Goal: Task Accomplishment & Management: Manage account settings

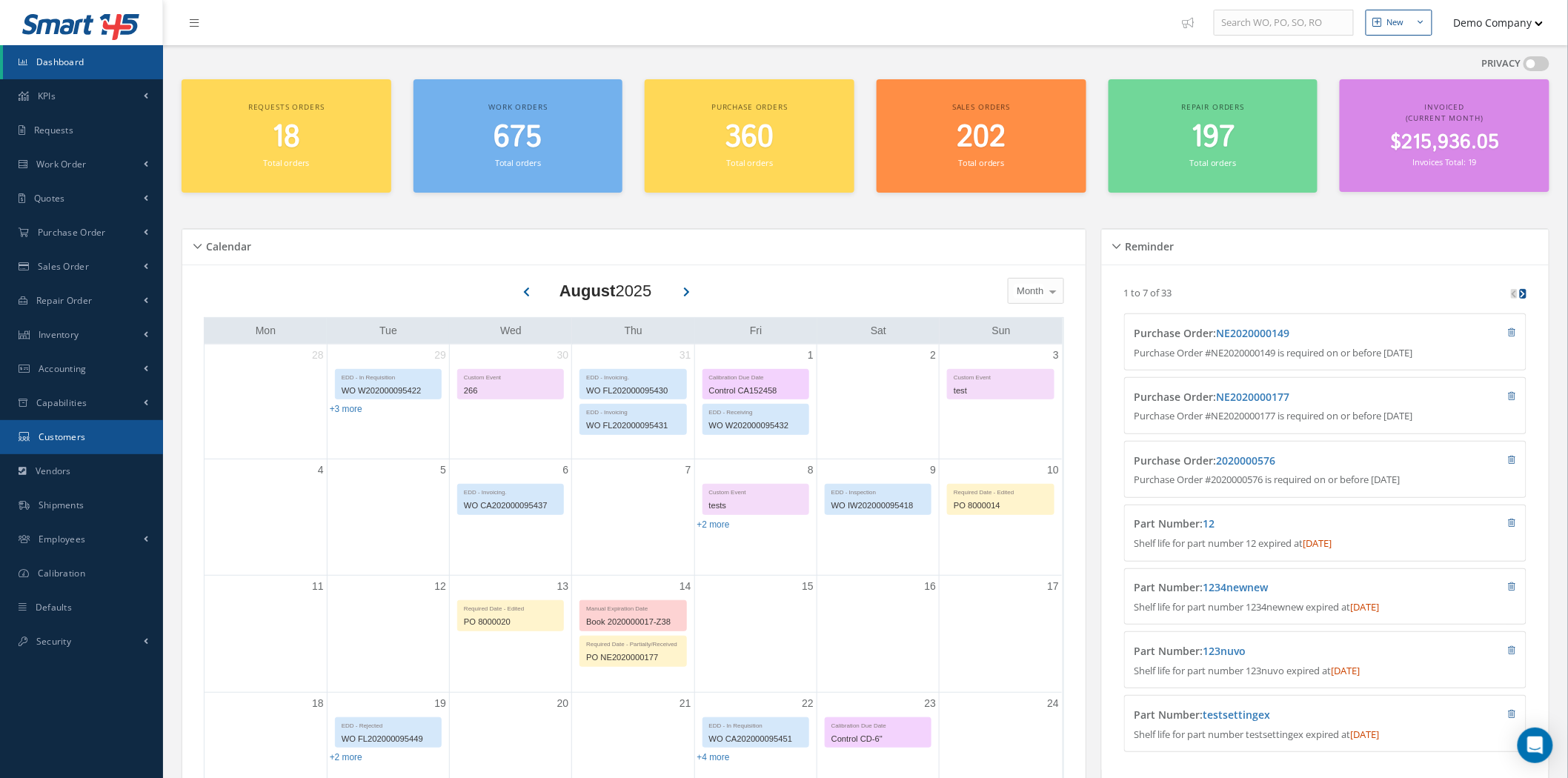
click at [99, 448] on link "Customers" at bounding box center [81, 437] width 163 height 34
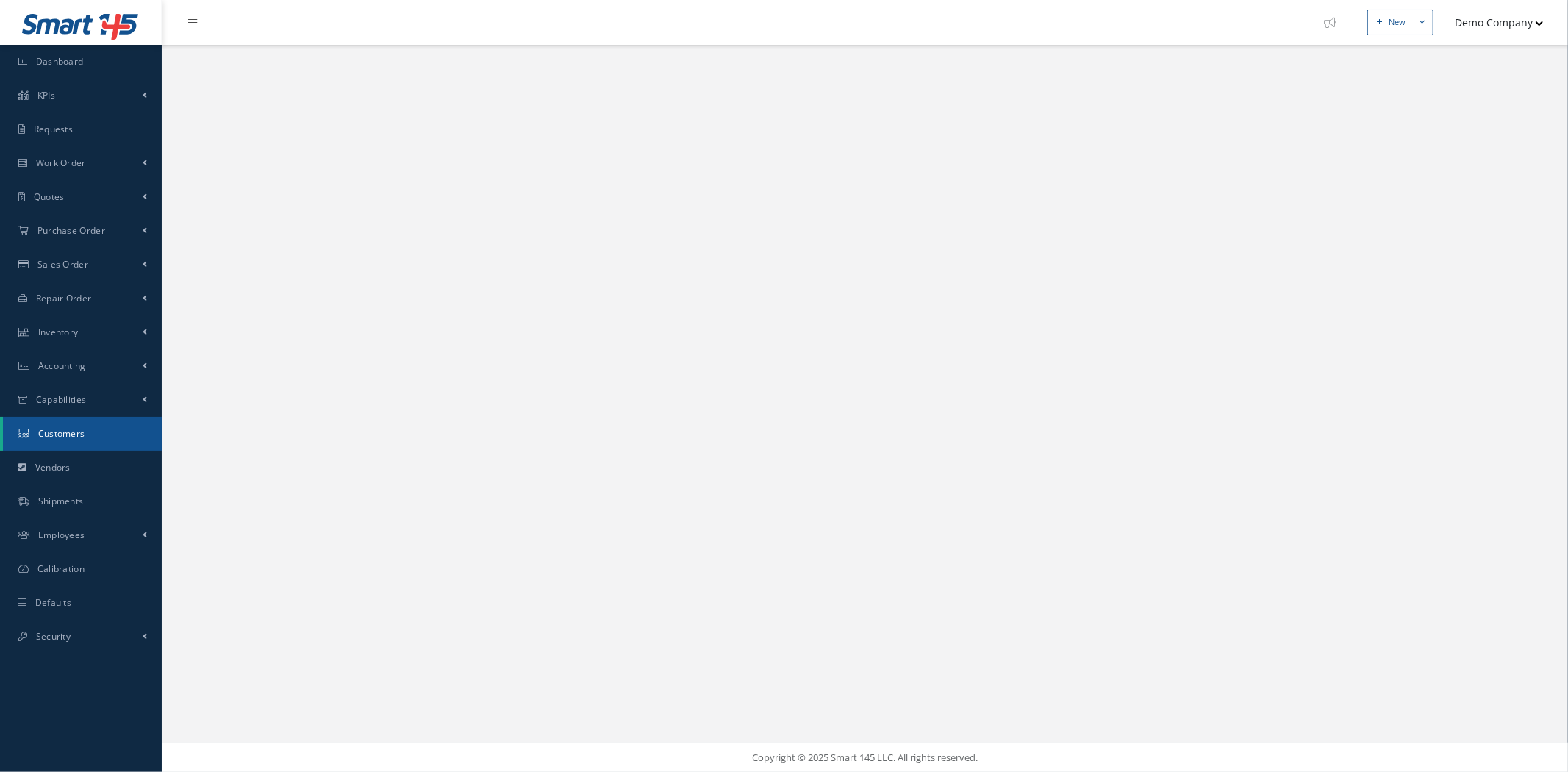
select select "25"
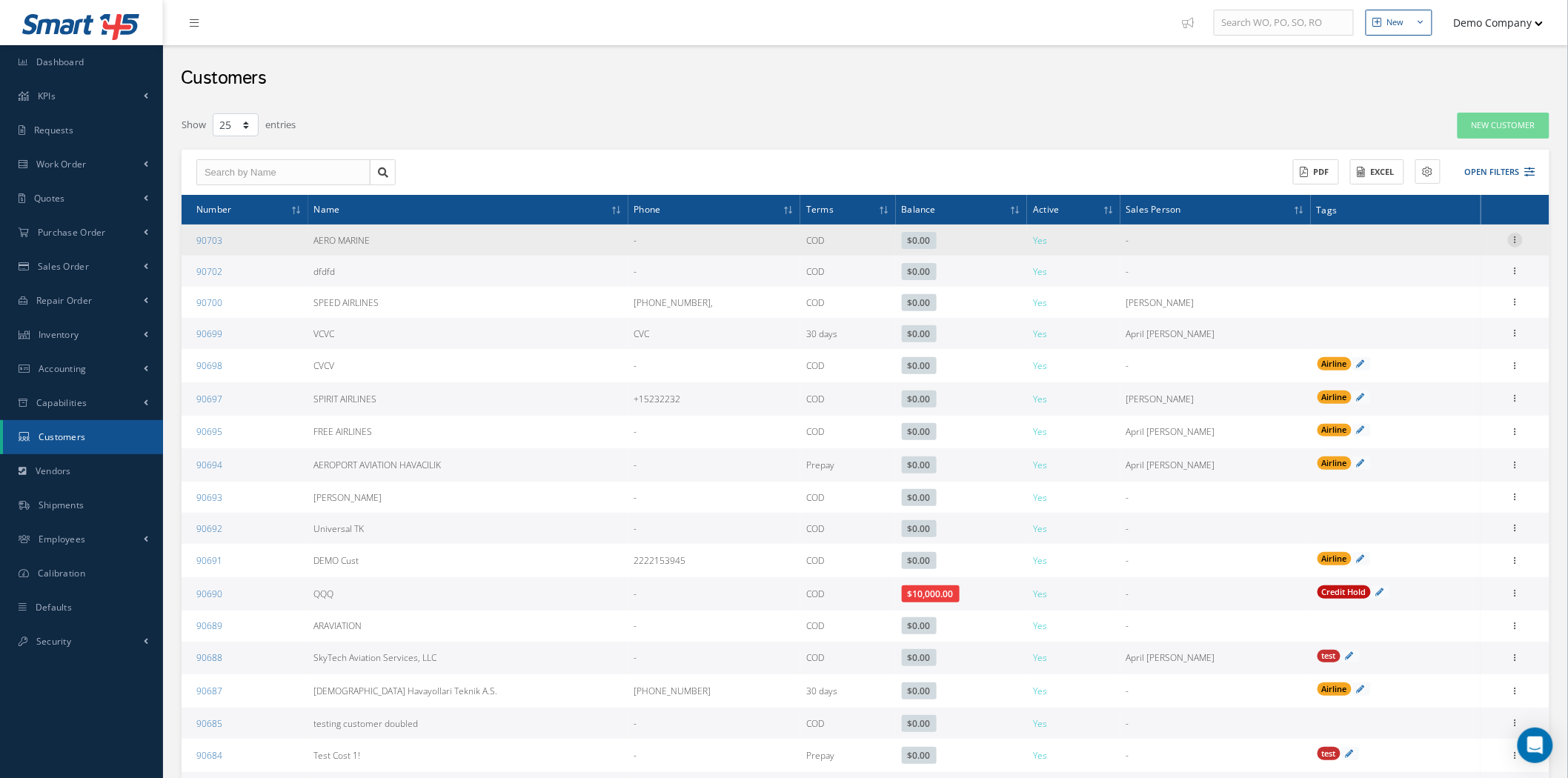
click at [1510, 239] on icon at bounding box center [1515, 238] width 15 height 12
click at [1469, 259] on link "Edit" at bounding box center [1447, 268] width 118 height 19
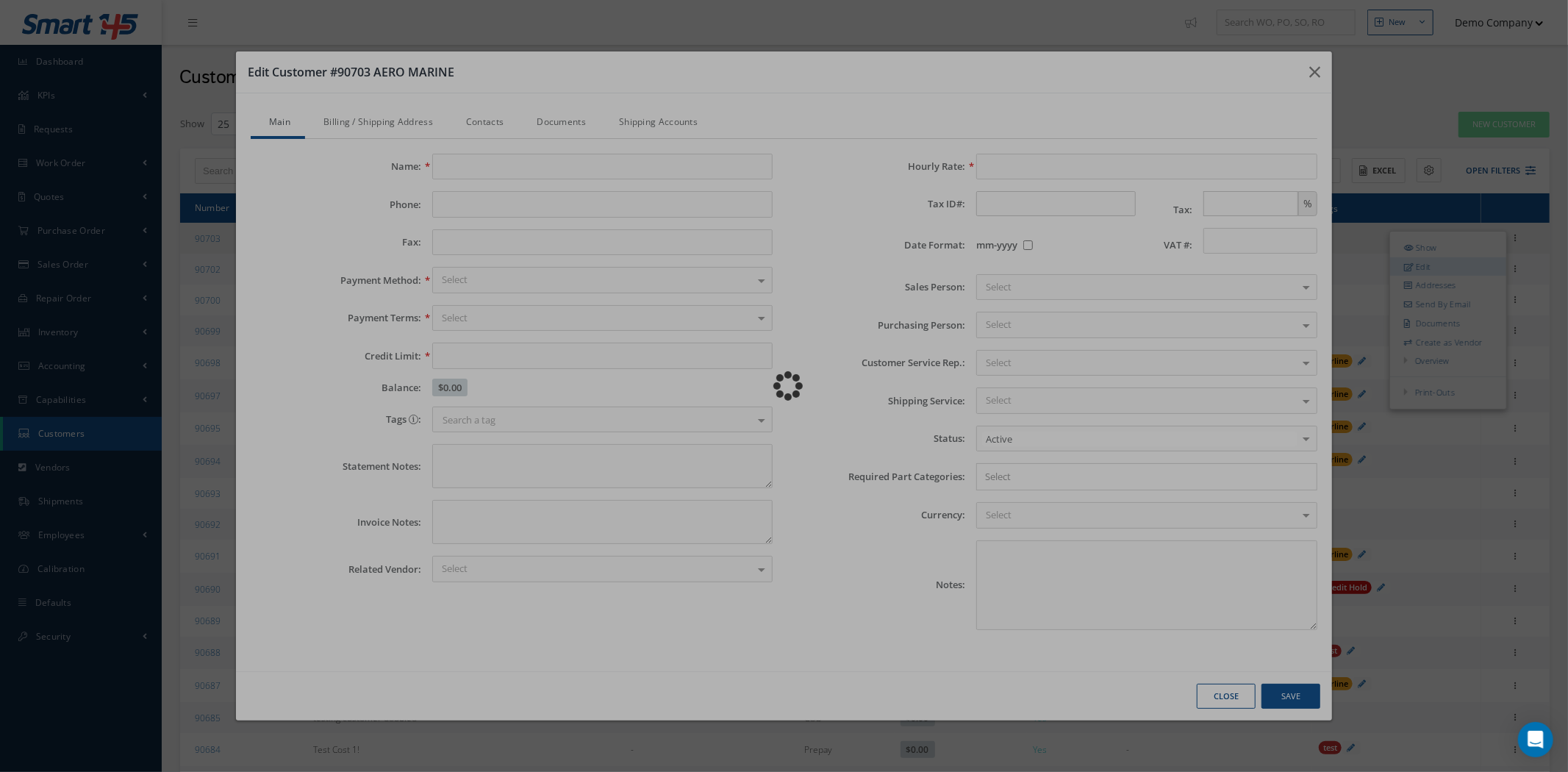
type input "AERO MARINE"
type input "0.00"
type input "100.00"
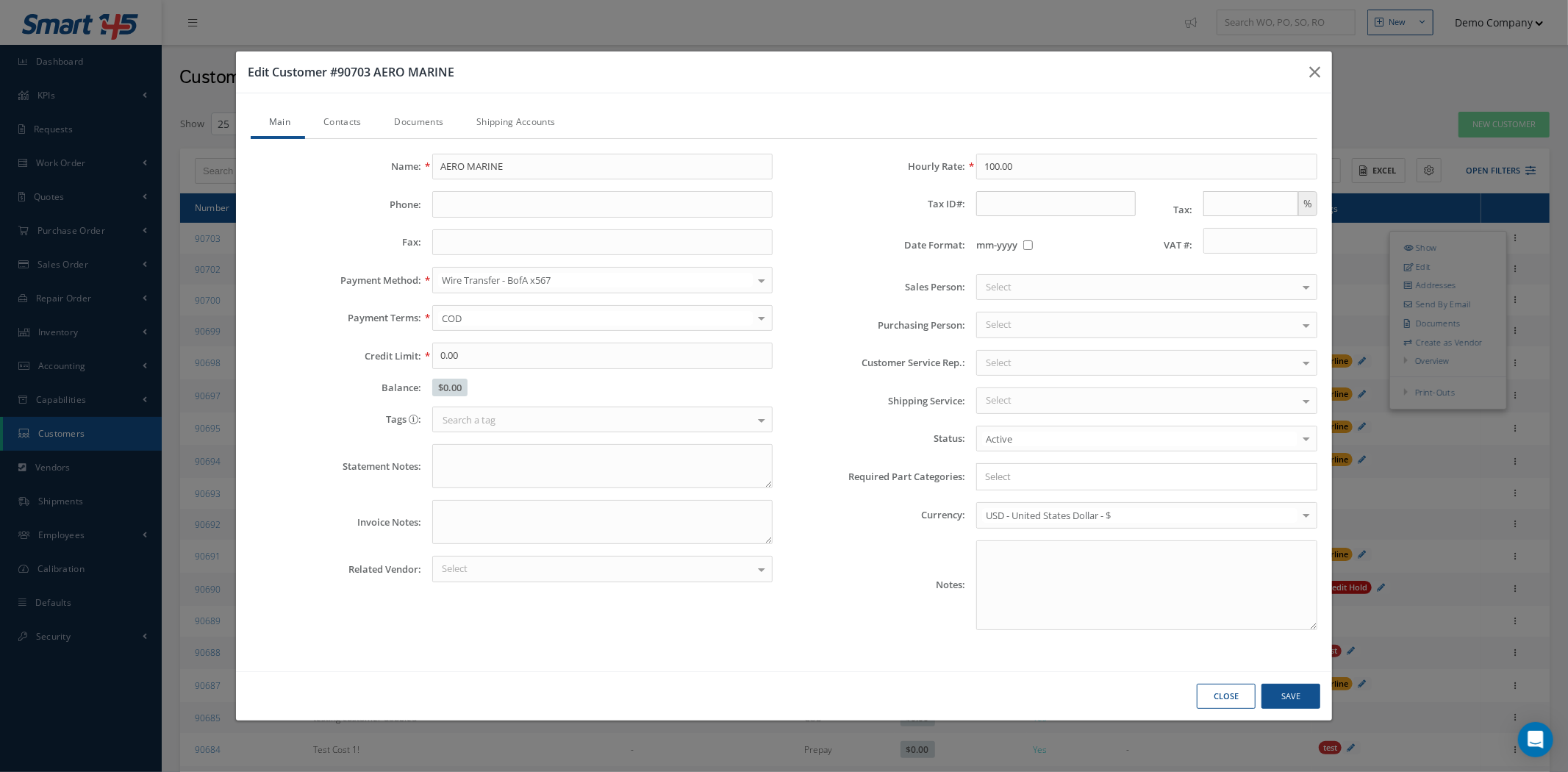
drag, startPoint x: 1059, startPoint y: 181, endPoint x: 864, endPoint y: 167, distance: 195.5
click at [864, 167] on div "Hourly Rate: 100.00 Tax ID#: Tax: % Date Format: mm-yyyy VAT #: Sales Person: S…" at bounding box center [1057, 398] width 545 height 489
click at [804, 168] on label "Hourly Rate:" at bounding box center [875, 166] width 181 height 11
drag, startPoint x: 944, startPoint y: 163, endPoint x: 966, endPoint y: 163, distance: 22.0
click at [966, 163] on div "Hourly Rate: 100.00" at bounding box center [1057, 167] width 545 height 26
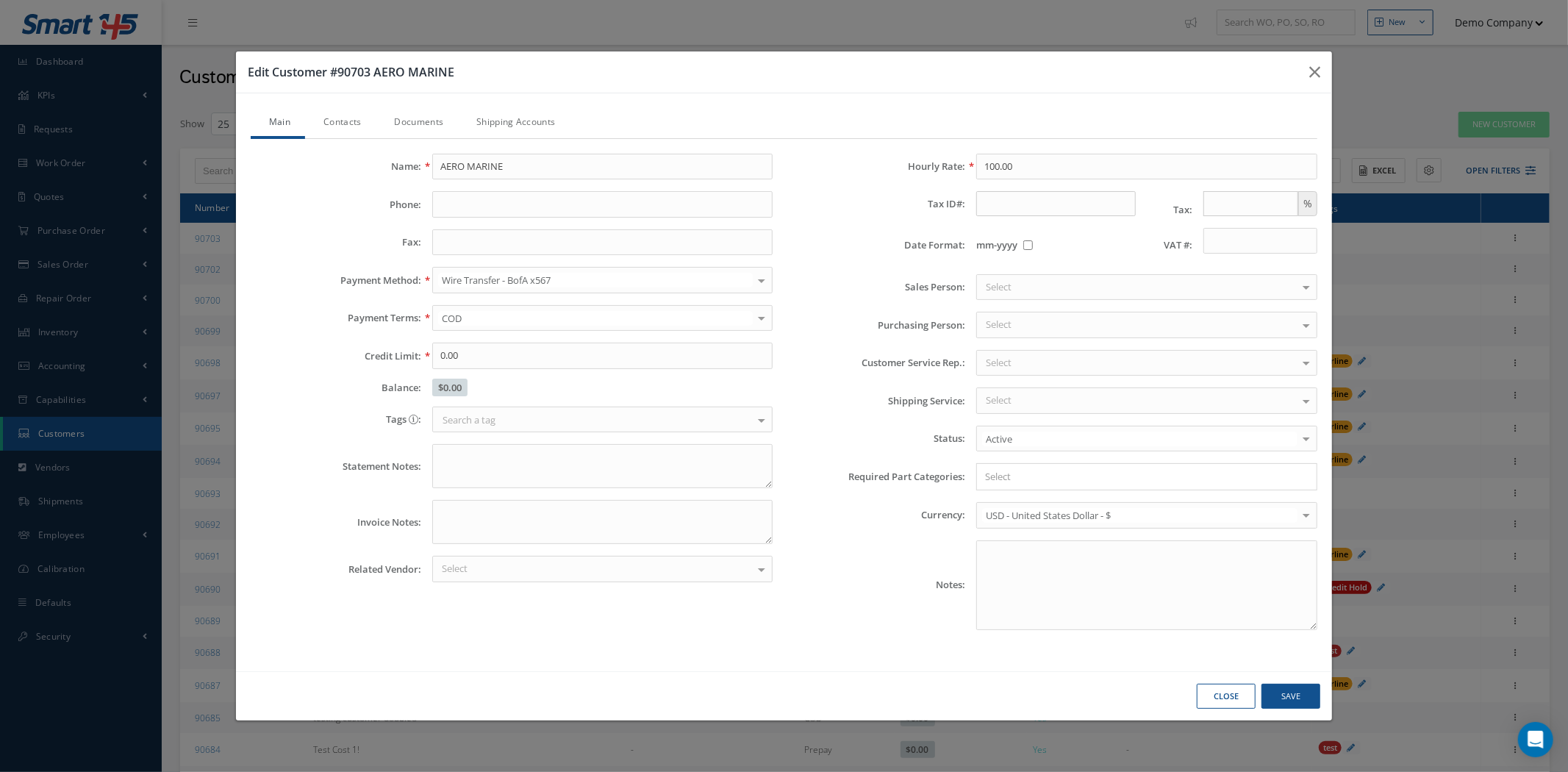
click at [950, 192] on div "Tax ID#: Tax: %" at bounding box center [1057, 203] width 545 height 25
click at [1312, 77] on icon "button" at bounding box center [1314, 71] width 11 height 18
